Goal: Use online tool/utility: Utilize a website feature to perform a specific function

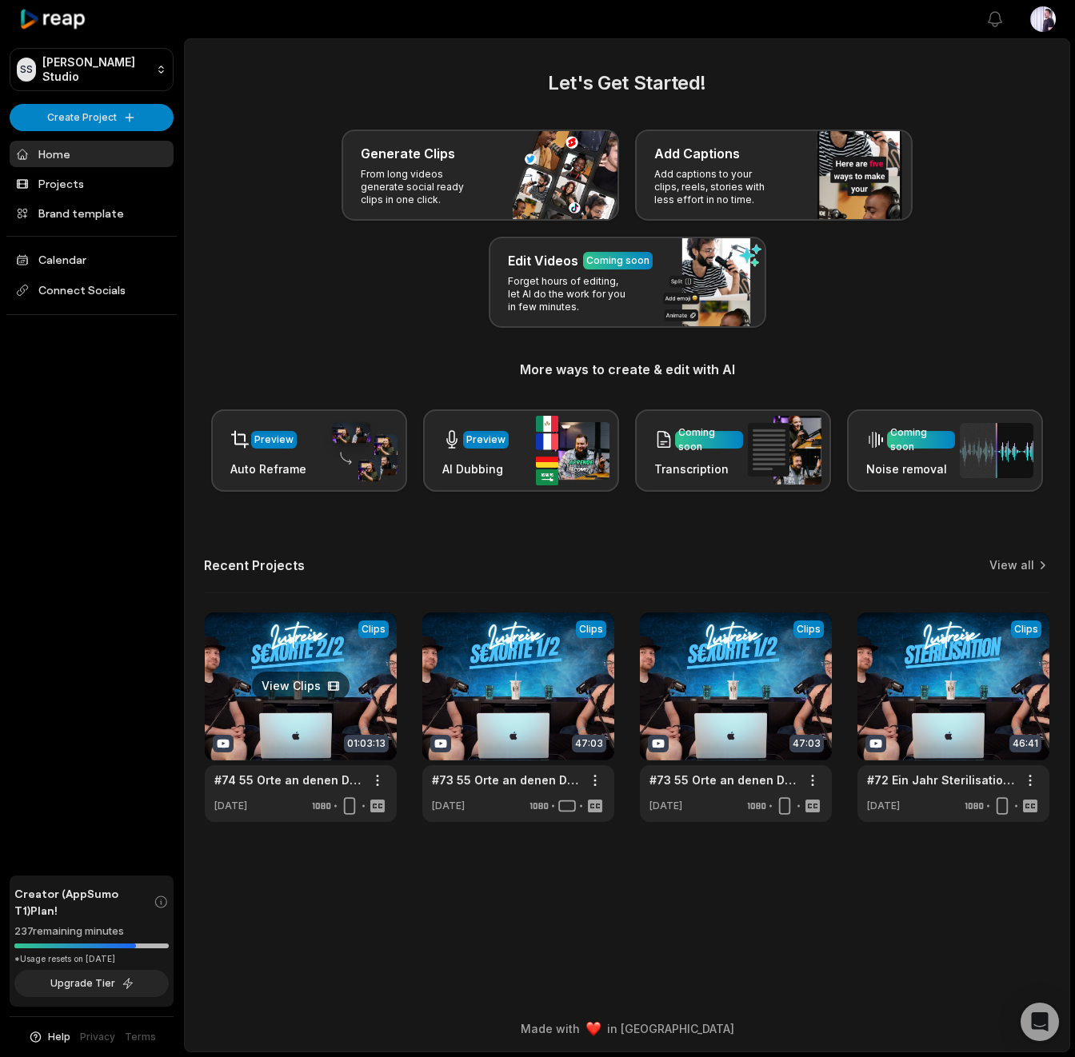
click at [269, 651] on link at bounding box center [301, 718] width 192 height 210
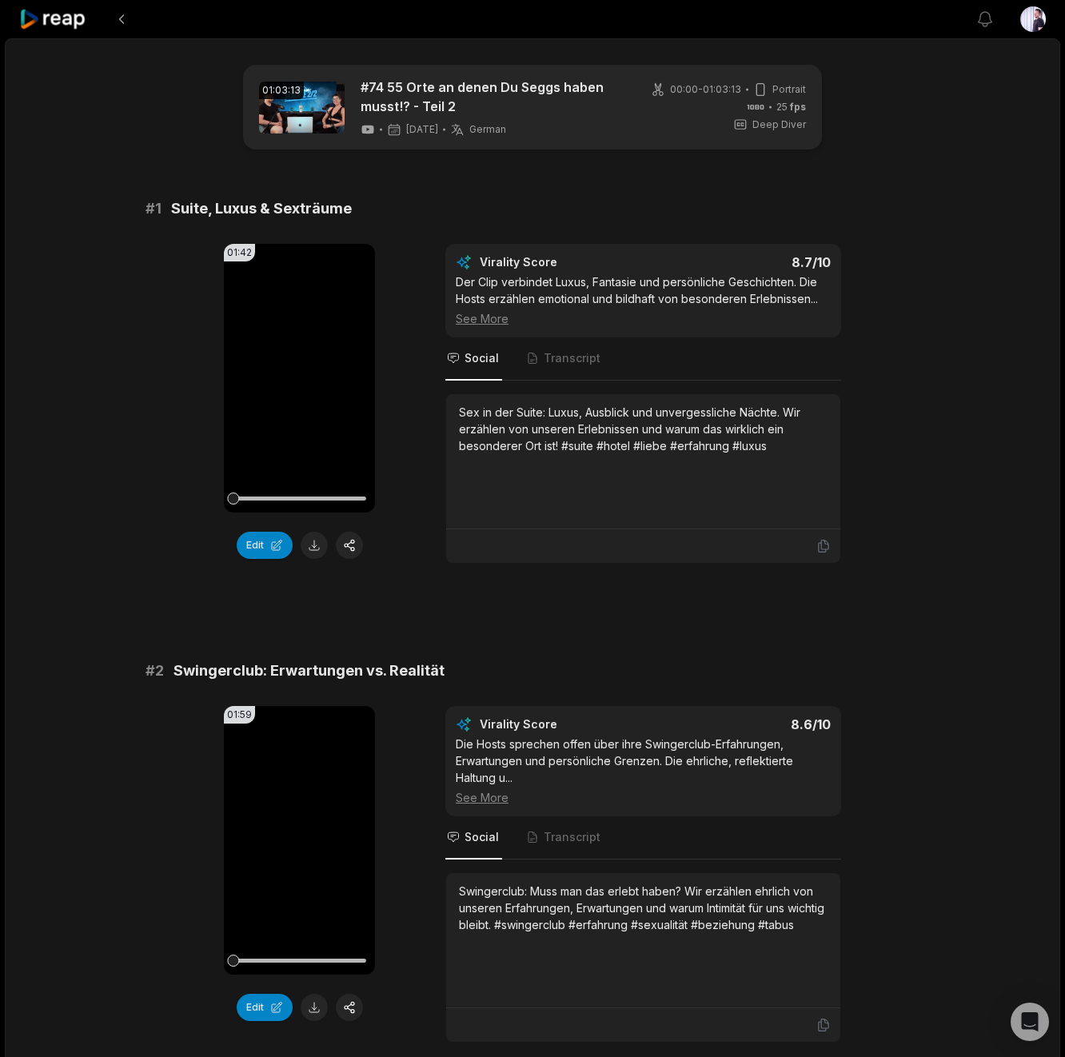
scroll to position [246, 0]
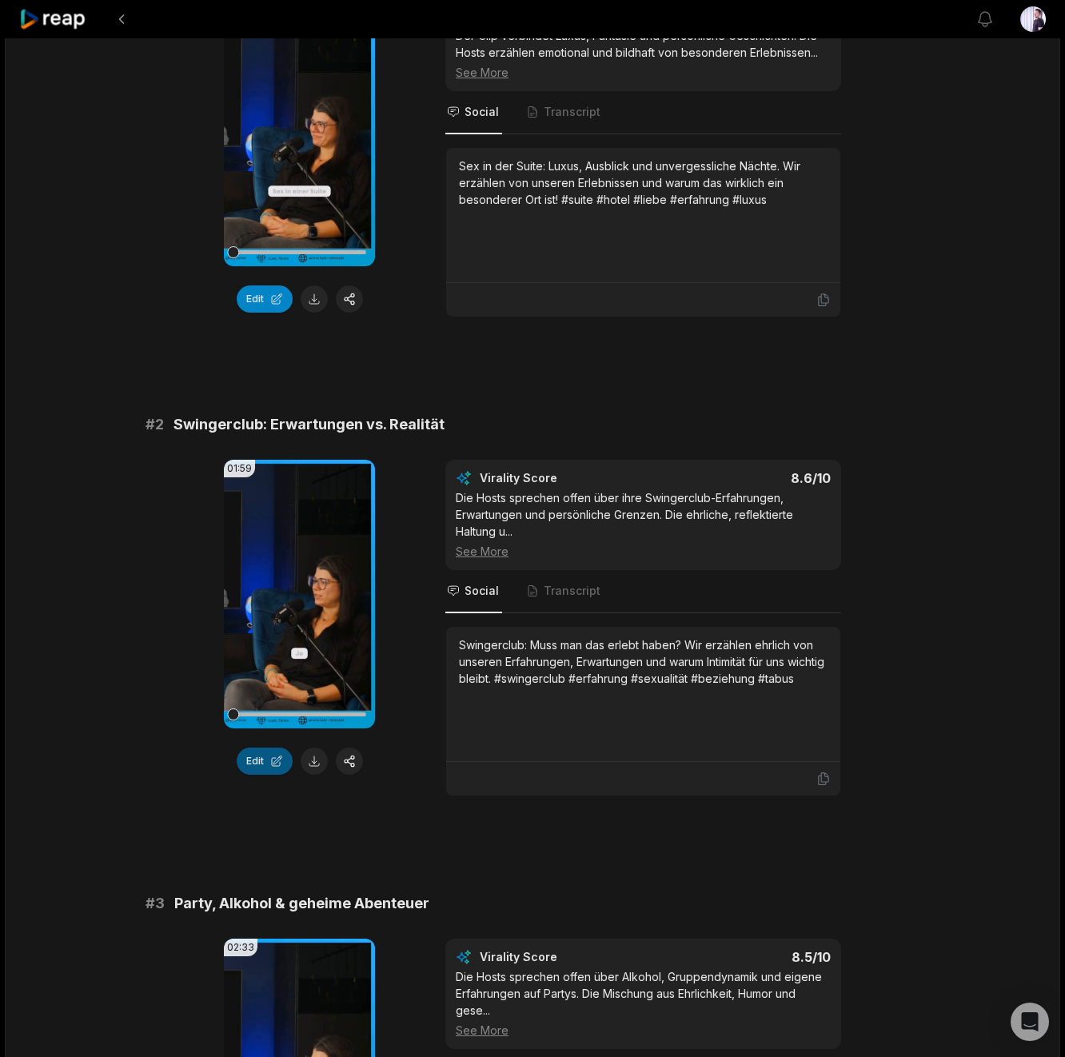
click at [269, 765] on button "Edit" at bounding box center [265, 761] width 56 height 27
